Goal: Navigation & Orientation: Understand site structure

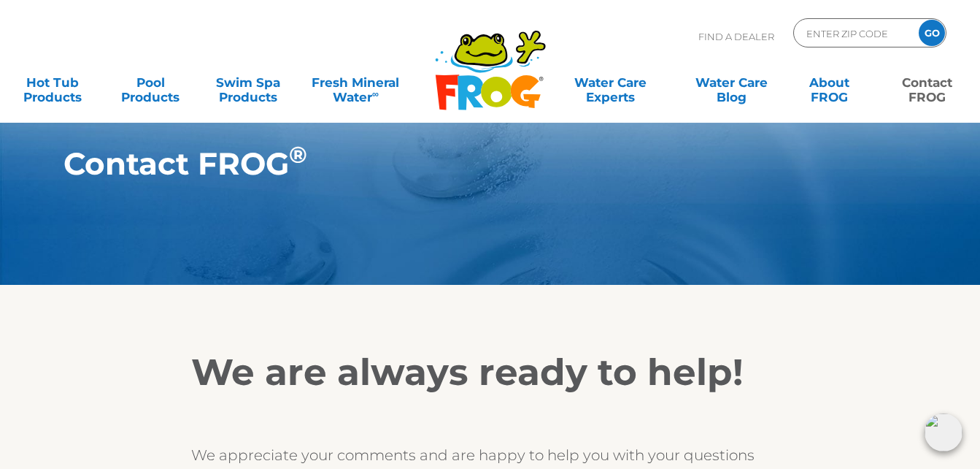
click at [934, 91] on link "Contact FROG" at bounding box center [928, 82] width 76 height 29
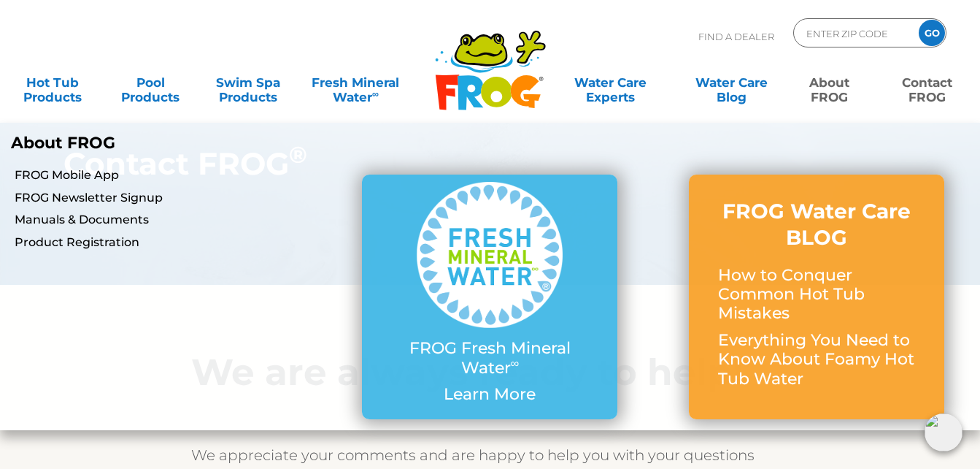
click at [836, 88] on link "About FROG" at bounding box center [830, 82] width 76 height 29
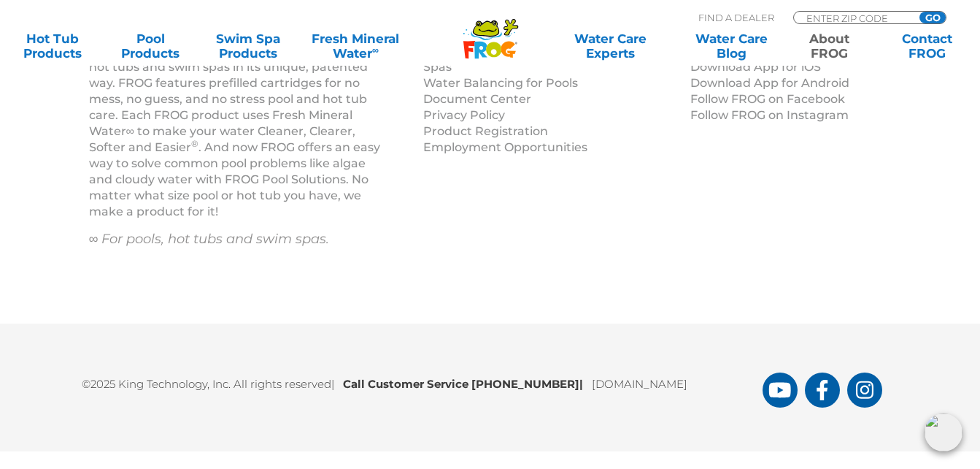
scroll to position [2753, 0]
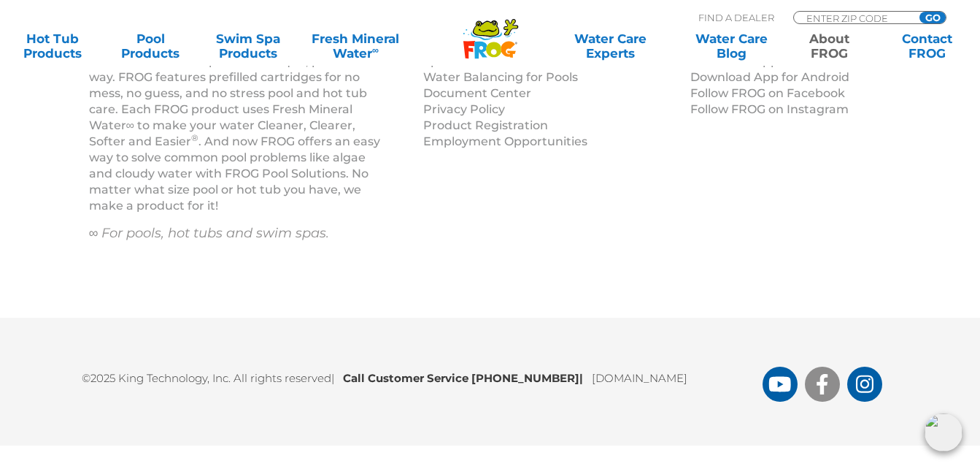
click at [820, 382] on icon "FROG Products Facebook Page" at bounding box center [822, 384] width 11 height 20
click at [872, 387] on icon "FROG Products Instagram Page" at bounding box center [865, 383] width 18 height 18
